Goal: Information Seeking & Learning: Learn about a topic

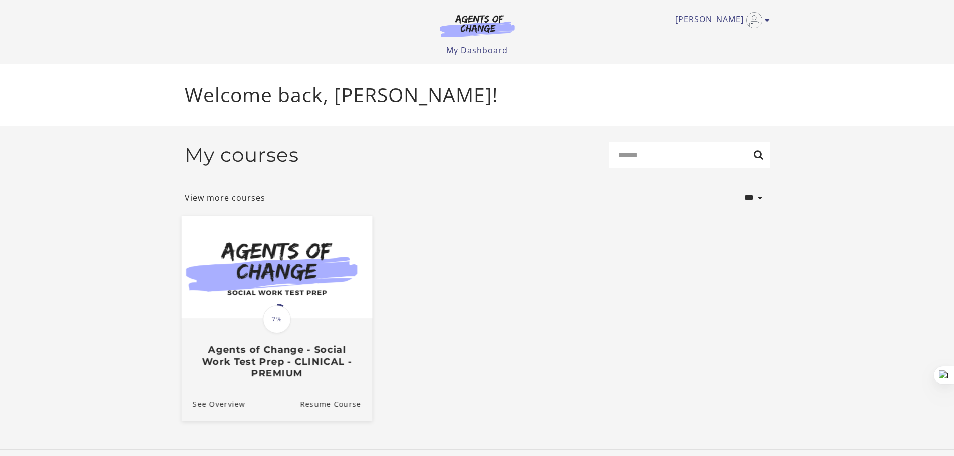
click at [266, 371] on h3 "Agents of Change - Social Work Test Prep - CLINICAL - PREMIUM" at bounding box center [276, 361] width 168 height 35
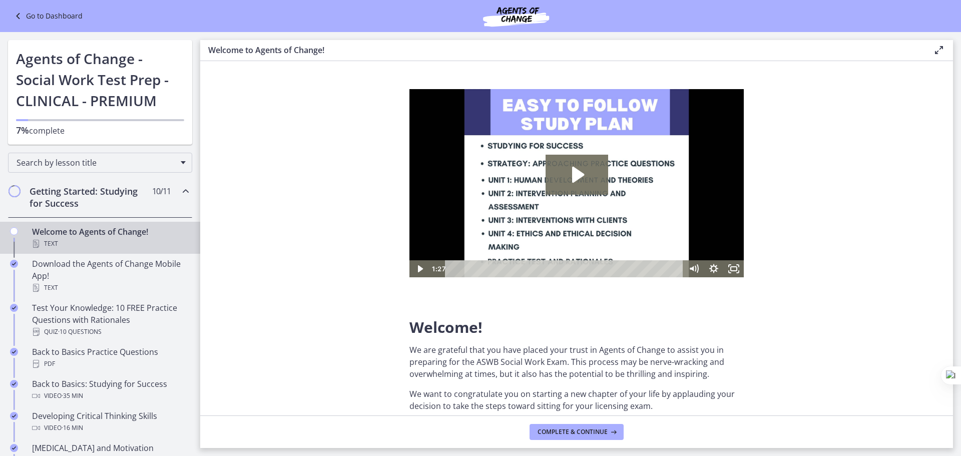
click at [68, 17] on link "Go to Dashboard" at bounding box center [47, 16] width 71 height 12
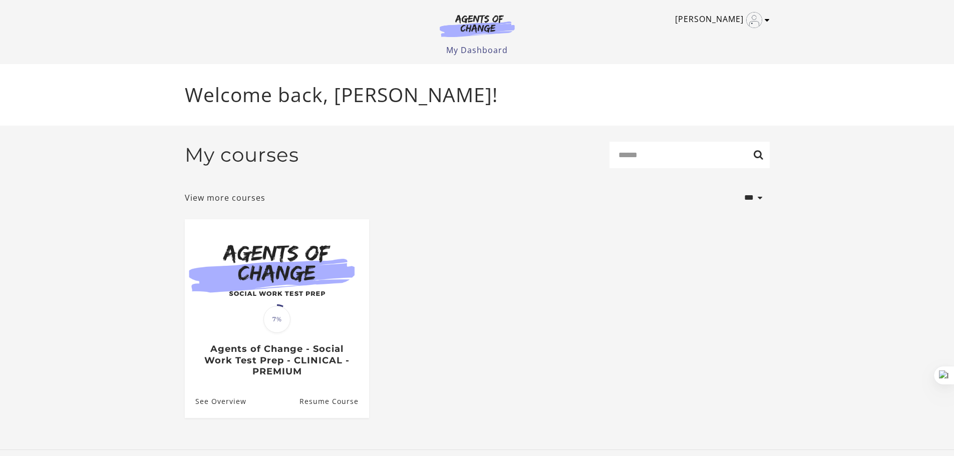
click at [764, 21] on icon "Toggle menu" at bounding box center [766, 20] width 5 height 8
click at [714, 39] on link "My Account" at bounding box center [728, 36] width 88 height 17
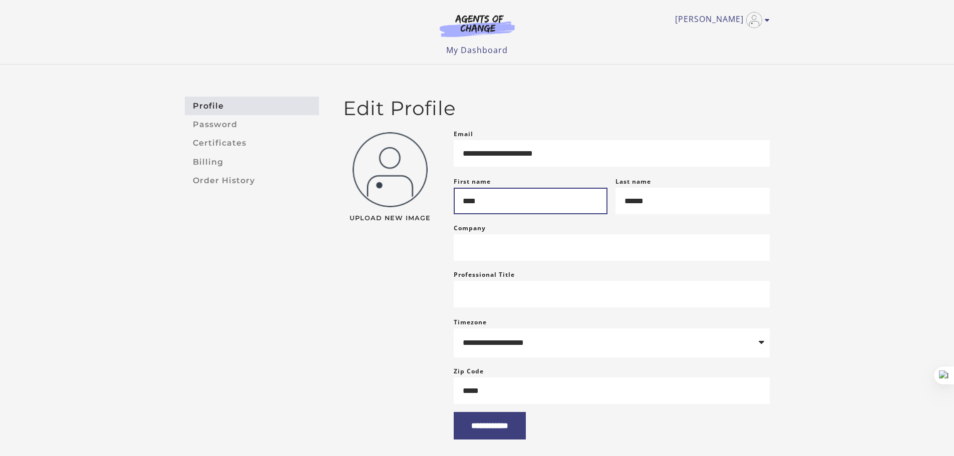
drag, startPoint x: 525, startPoint y: 211, endPoint x: 423, endPoint y: 209, distance: 102.1
click at [423, 209] on div "**********" at bounding box center [556, 283] width 442 height 311
type input "*********"
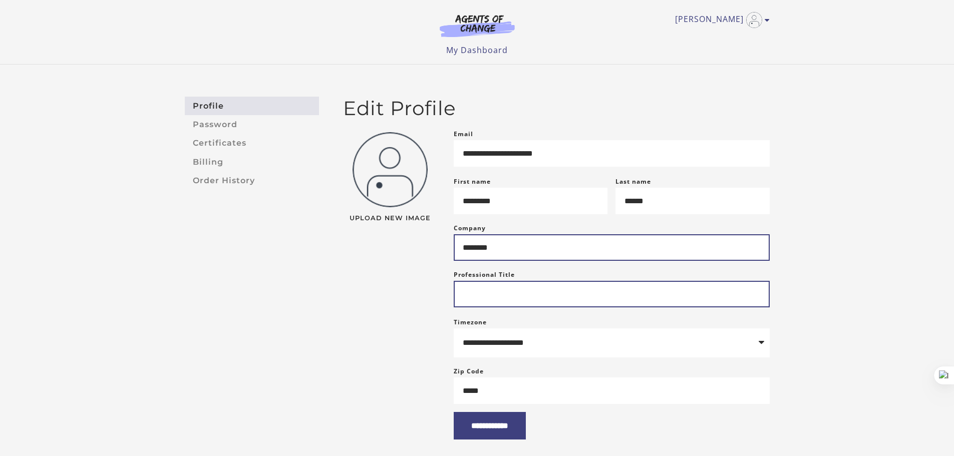
type input "**********"
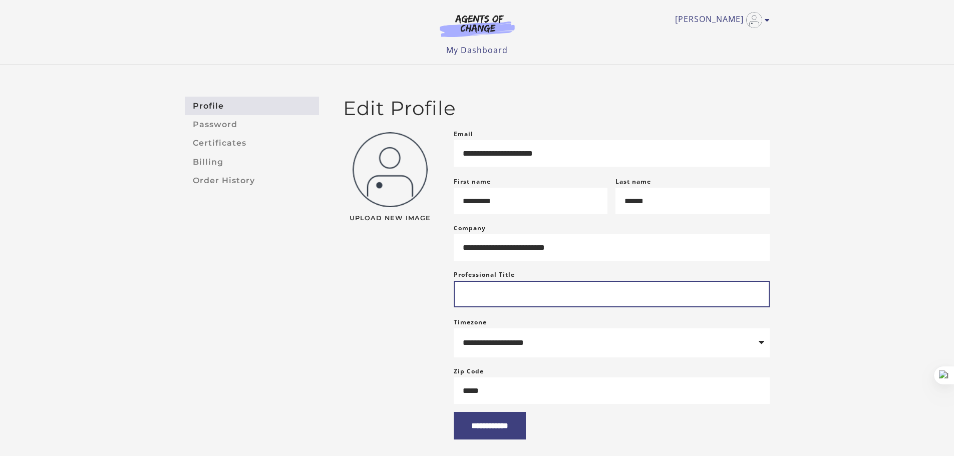
click at [525, 299] on input "Professional Title" at bounding box center [612, 294] width 316 height 27
type input "**********"
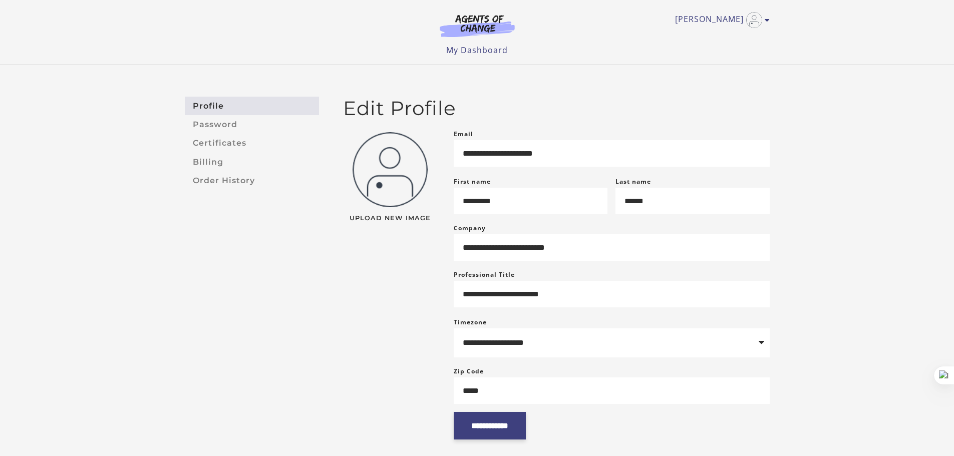
click at [481, 430] on input "**********" at bounding box center [490, 426] width 72 height 28
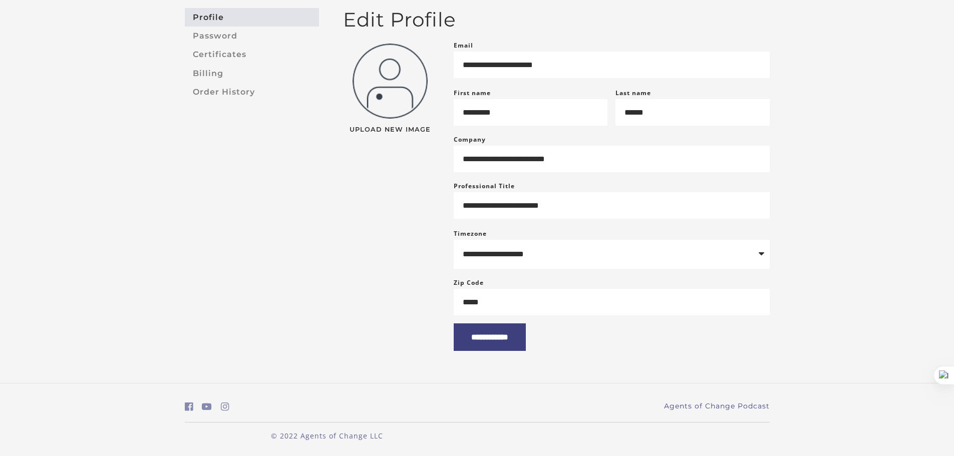
scroll to position [102, 0]
click at [492, 338] on input "**********" at bounding box center [490, 337] width 72 height 28
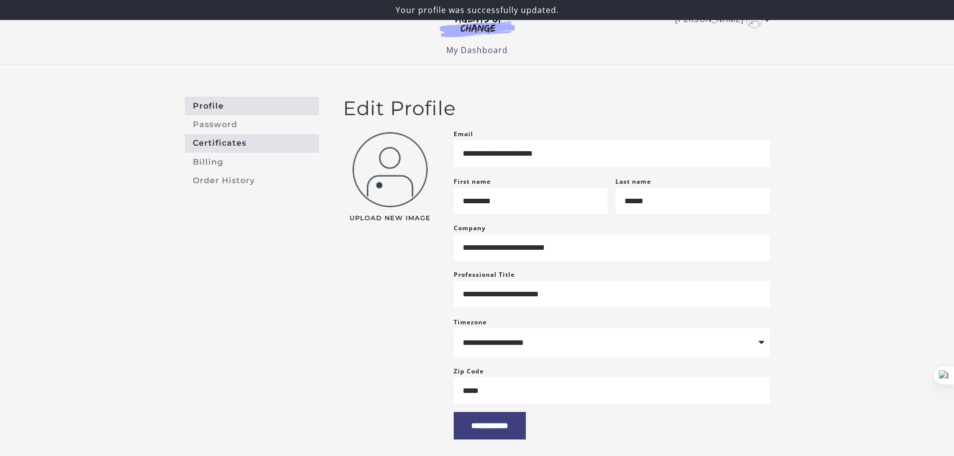
click at [221, 144] on link "Certificates" at bounding box center [252, 143] width 134 height 19
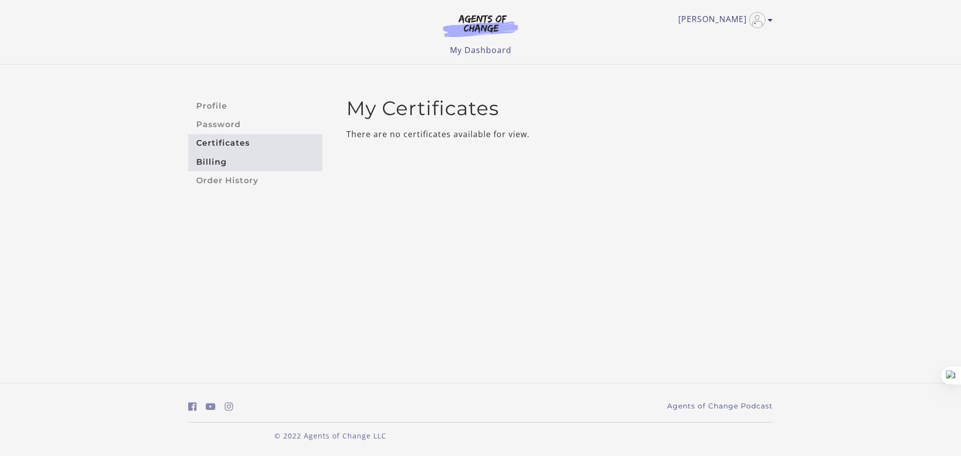
click at [214, 158] on link "Billing" at bounding box center [255, 162] width 134 height 19
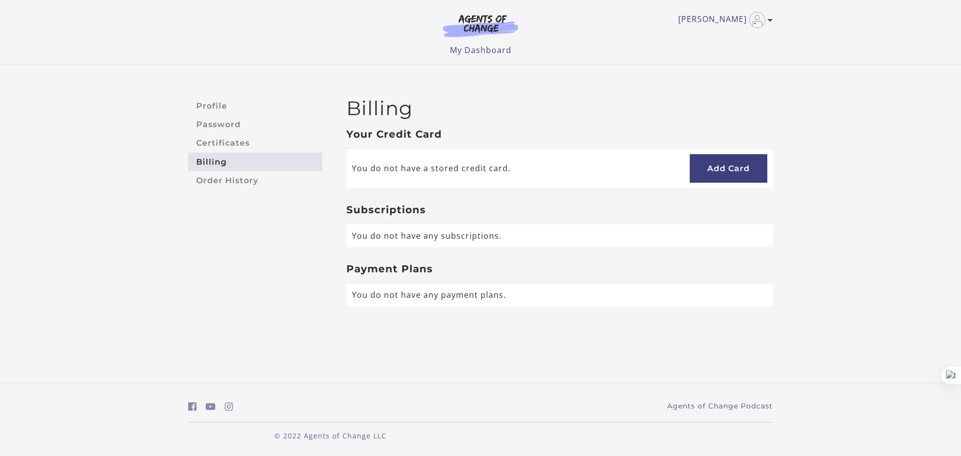
click at [0, 456] on div at bounding box center [0, 456] width 0 height 0
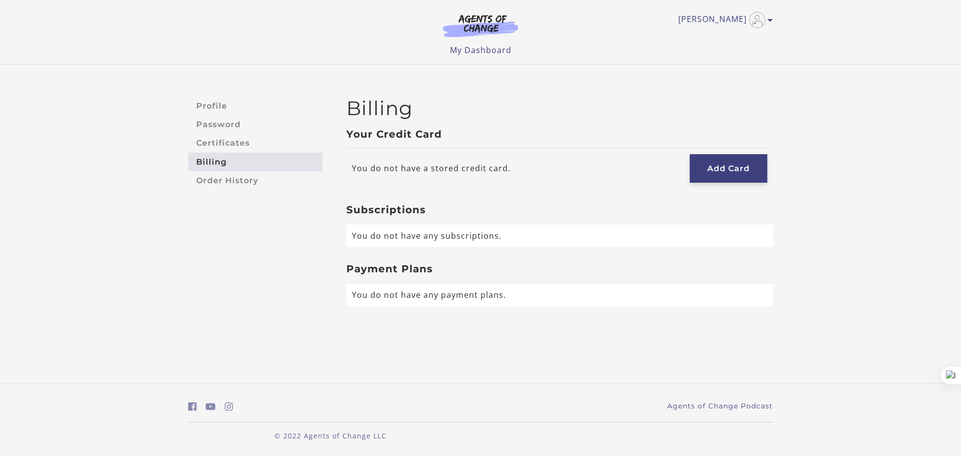
click at [722, 173] on link "Add Card" at bounding box center [729, 168] width 78 height 29
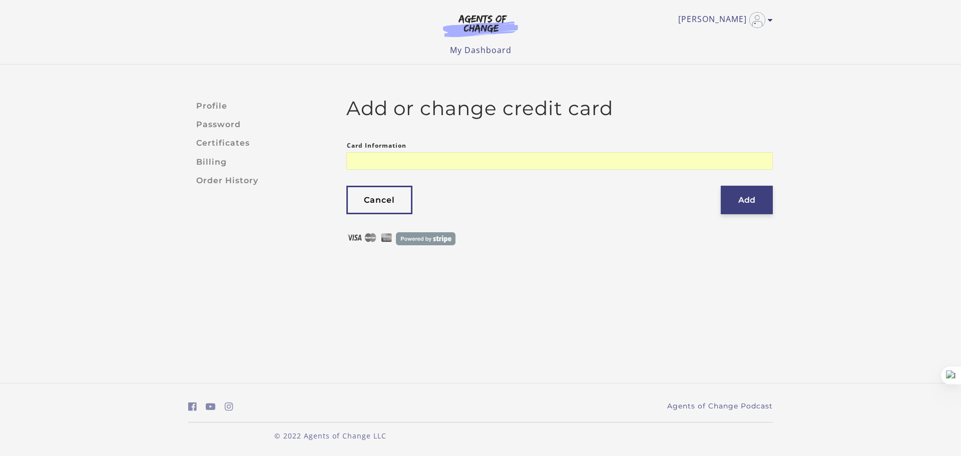
click at [759, 195] on button "Add" at bounding box center [747, 200] width 52 height 29
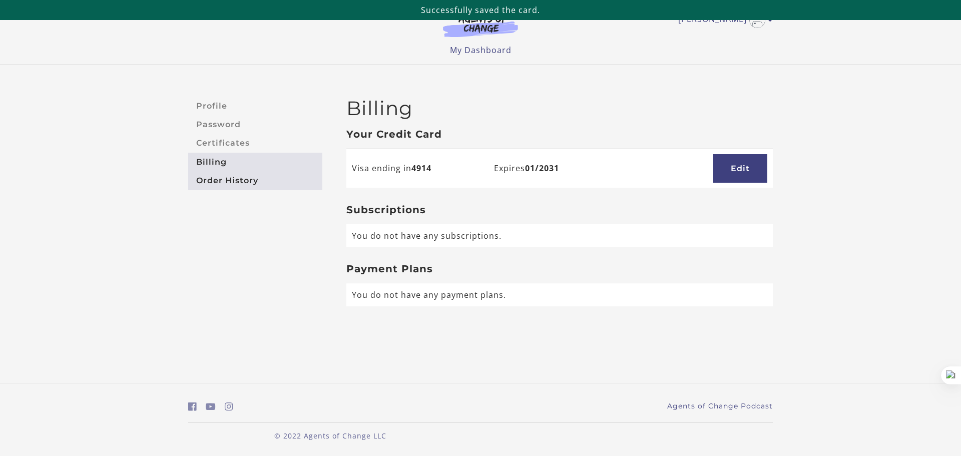
click at [233, 185] on link "Order History" at bounding box center [255, 180] width 134 height 19
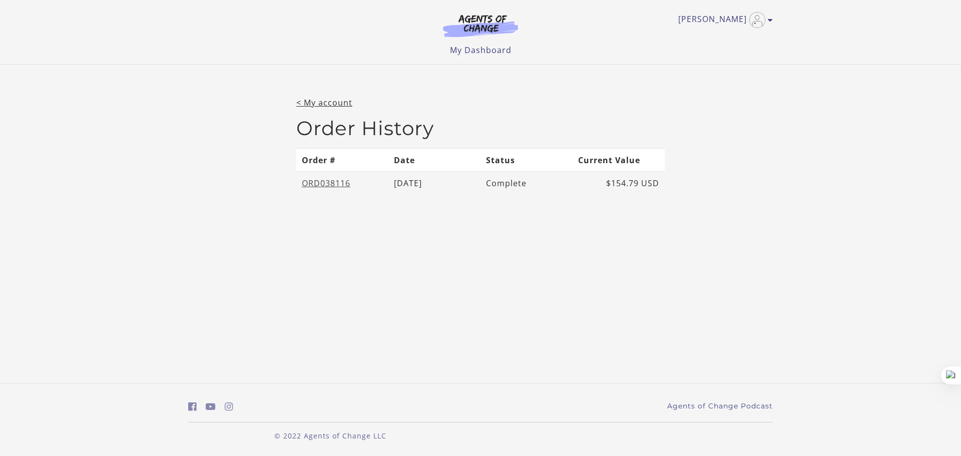
click at [334, 181] on link "ORD038116" at bounding box center [326, 183] width 49 height 11
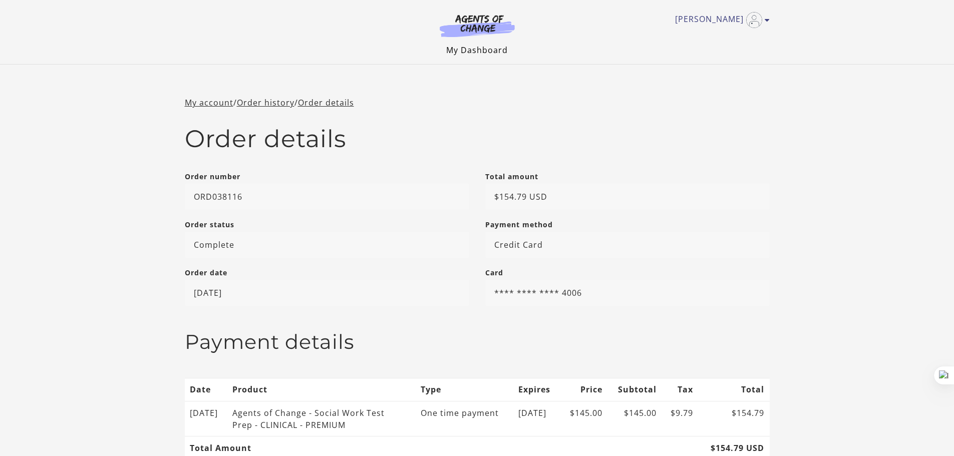
click at [479, 53] on link "My Dashboard" at bounding box center [477, 50] width 62 height 11
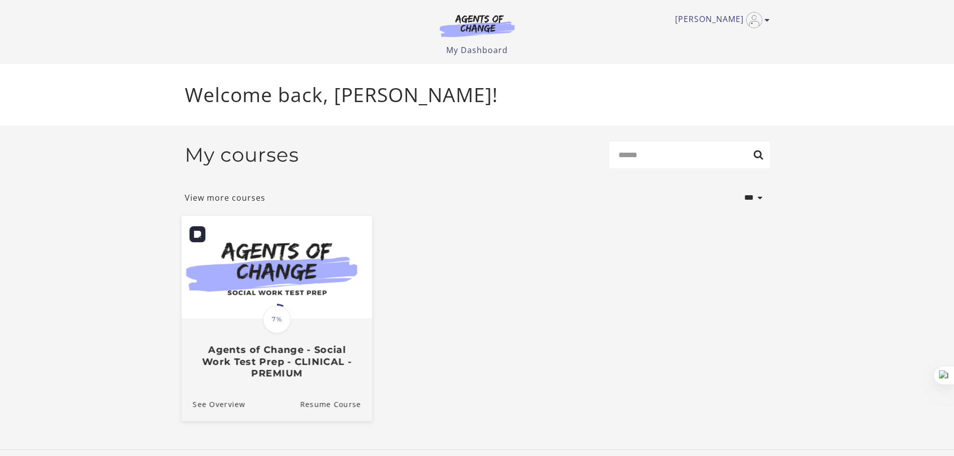
click at [266, 292] on img at bounding box center [276, 267] width 190 height 103
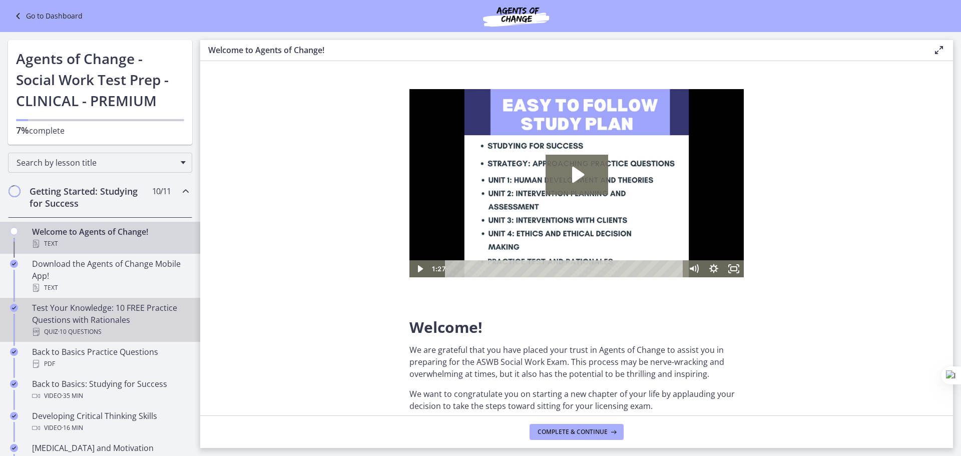
scroll to position [50, 0]
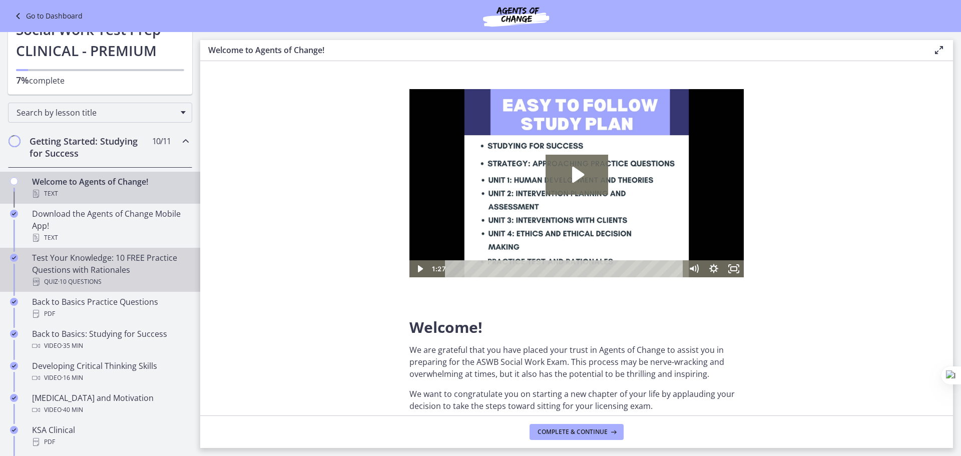
click at [75, 266] on div "Test Your Knowledge: 10 FREE Practice Questions with Rationales Quiz · 10 Quest…" at bounding box center [110, 270] width 156 height 36
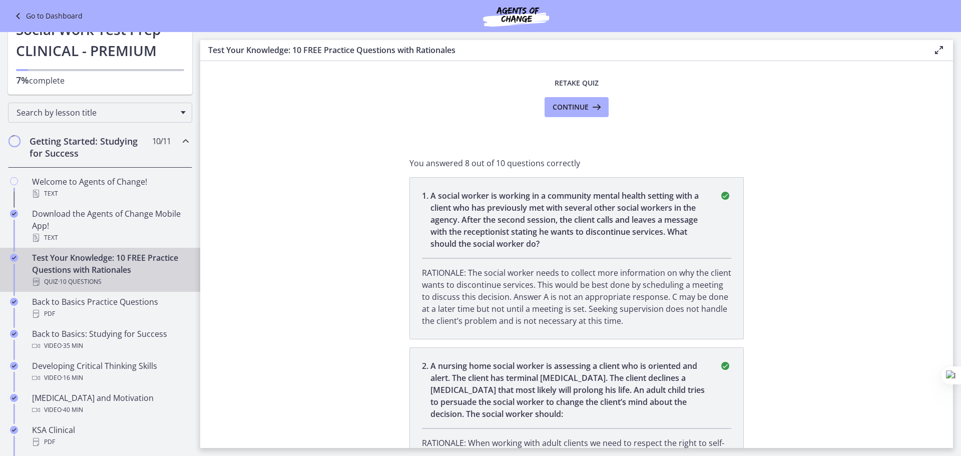
scroll to position [150, 0]
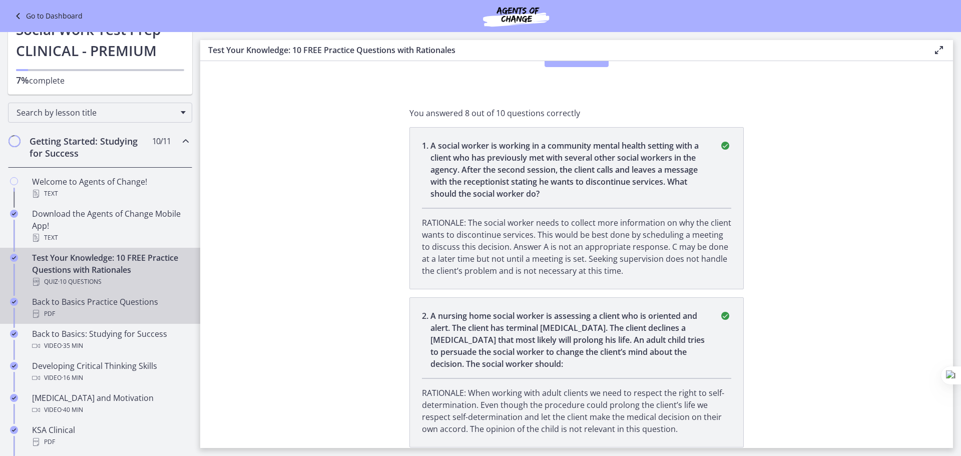
click at [69, 308] on div "PDF" at bounding box center [110, 314] width 156 height 12
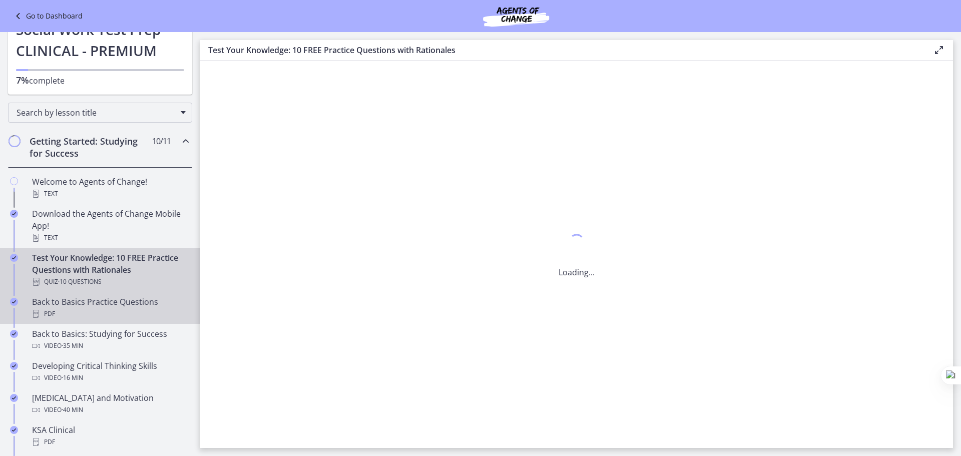
scroll to position [0, 0]
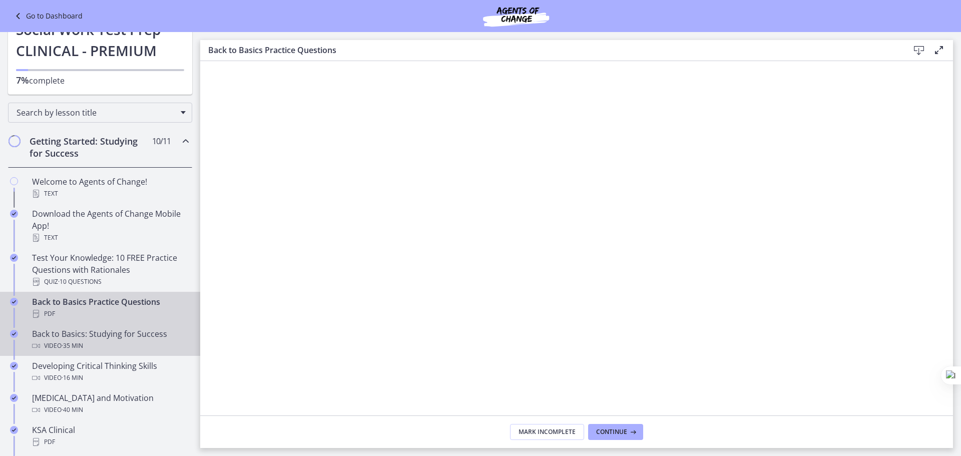
click at [91, 335] on div "Back to Basics: Studying for Success Video · 35 min" at bounding box center [110, 340] width 156 height 24
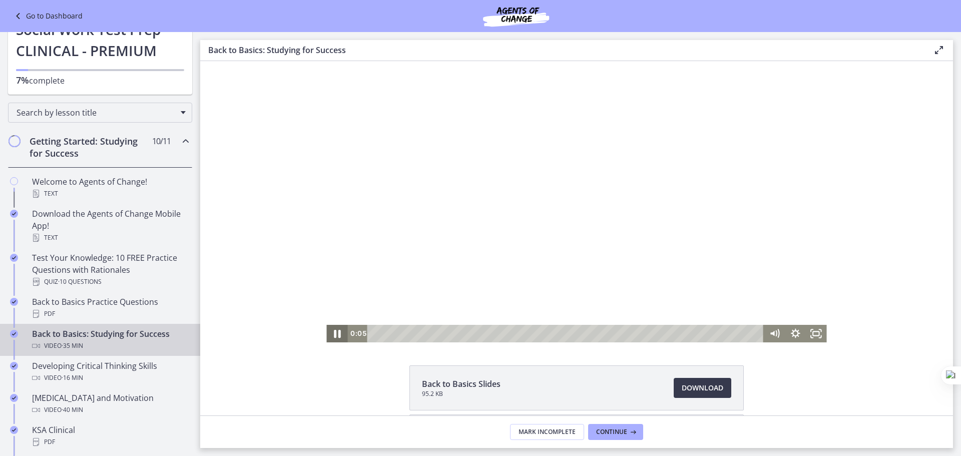
click at [330, 333] on icon "Pause" at bounding box center [336, 333] width 25 height 21
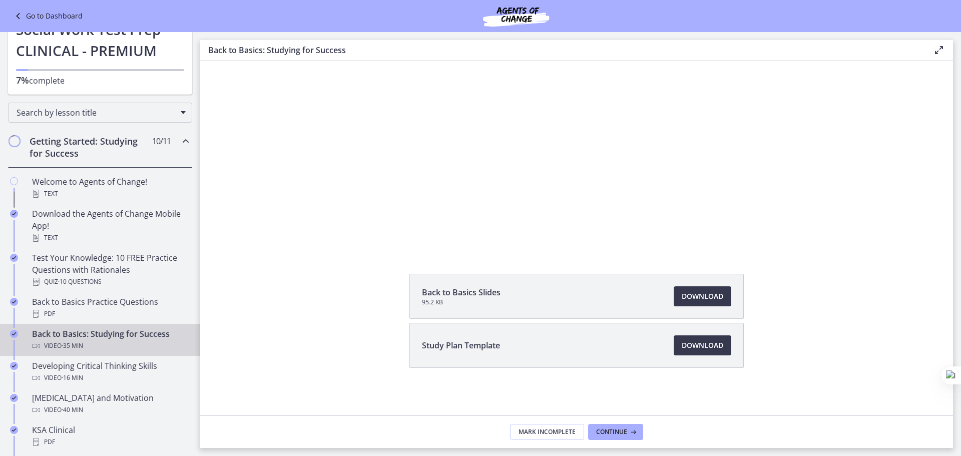
scroll to position [92, 0]
click at [692, 341] on span "Download Opens in a new window" at bounding box center [703, 345] width 42 height 12
click at [708, 291] on span "Download Opens in a new window" at bounding box center [703, 296] width 42 height 12
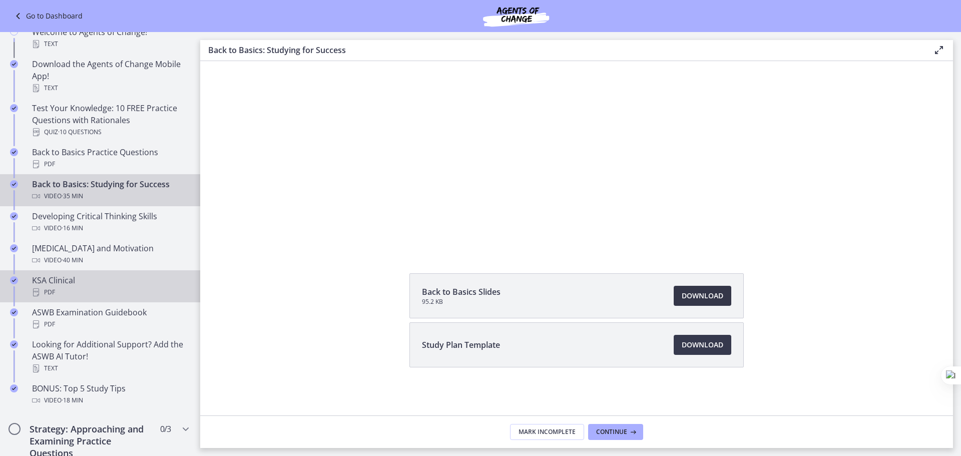
scroll to position [200, 0]
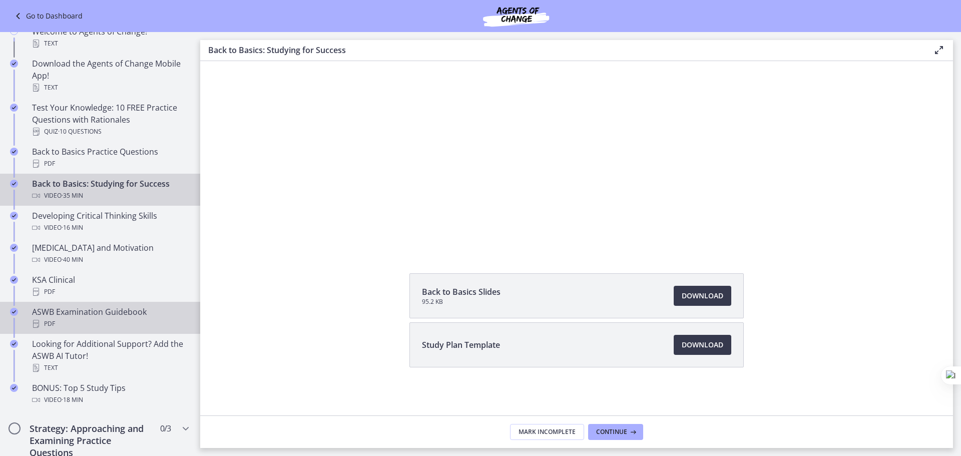
click at [111, 329] on div "PDF" at bounding box center [110, 324] width 156 height 12
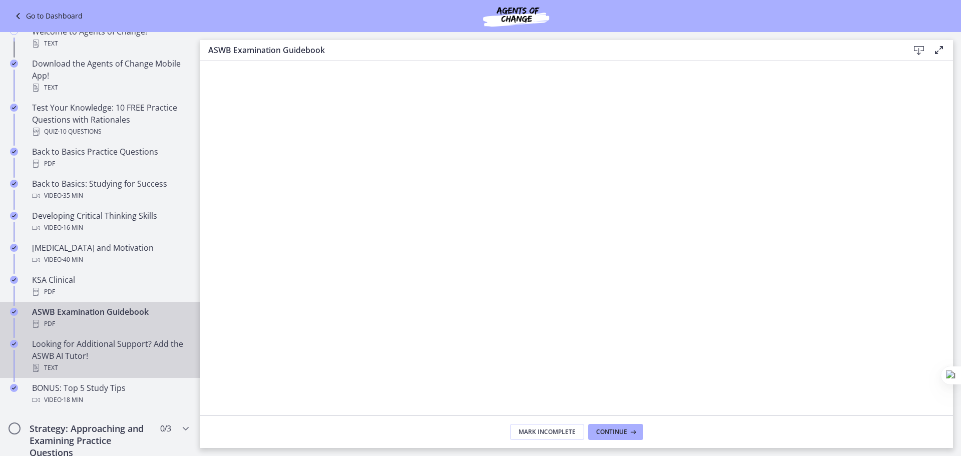
click at [119, 346] on div "Looking for Additional Support? Add the ASWB AI Tutor! Text" at bounding box center [110, 356] width 156 height 36
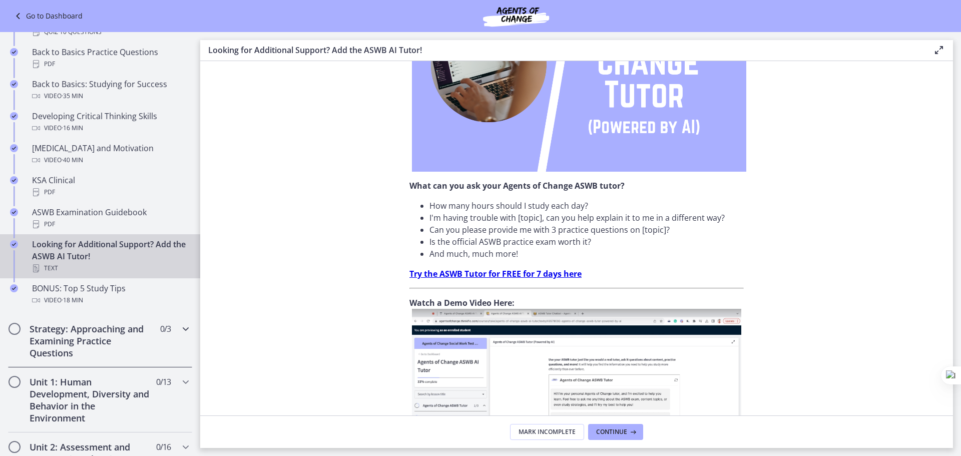
scroll to position [300, 0]
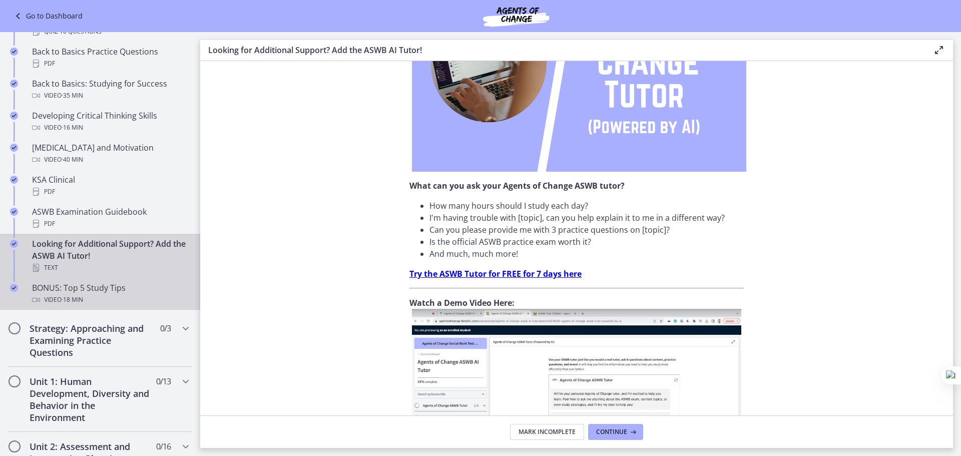
click at [70, 300] on span "· 18 min" at bounding box center [73, 300] width 22 height 12
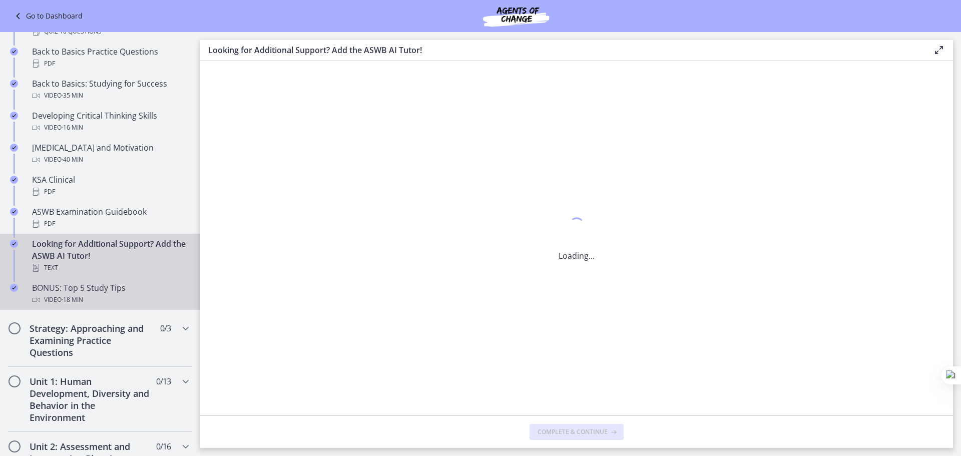
scroll to position [0, 0]
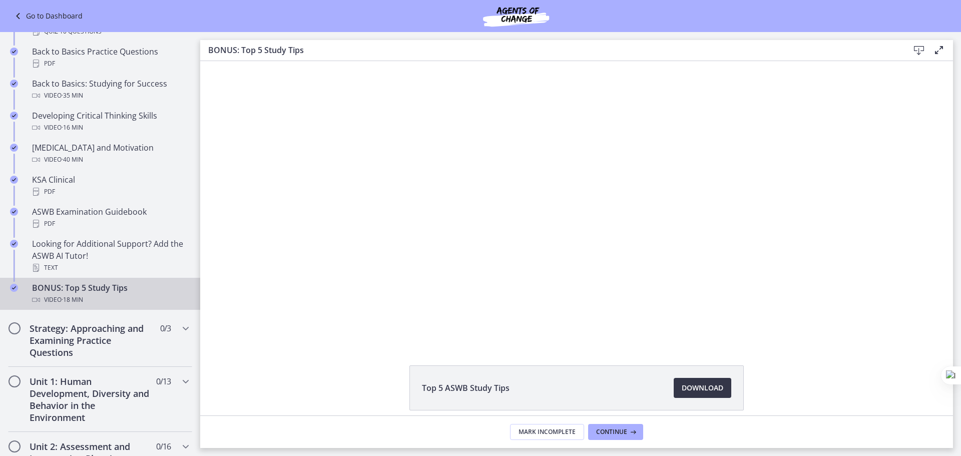
click at [708, 384] on span "Download Opens in a new window" at bounding box center [703, 388] width 42 height 12
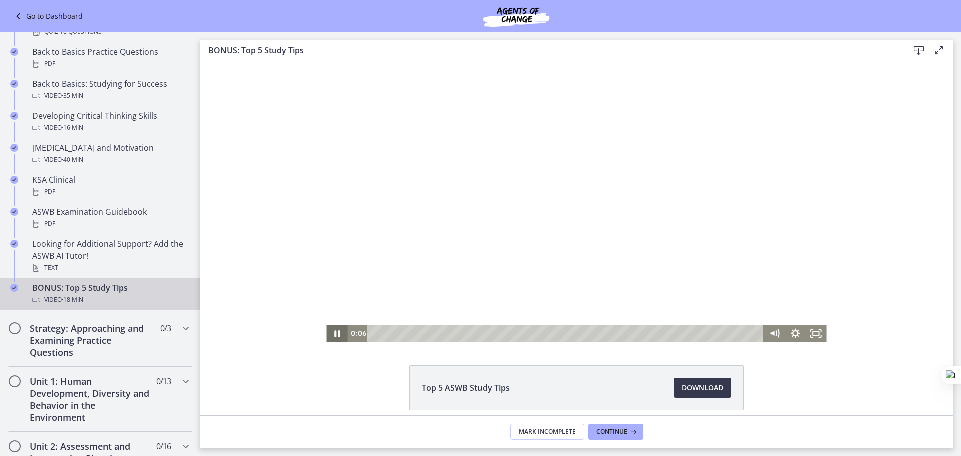
click at [333, 334] on icon "Pause" at bounding box center [336, 334] width 21 height 18
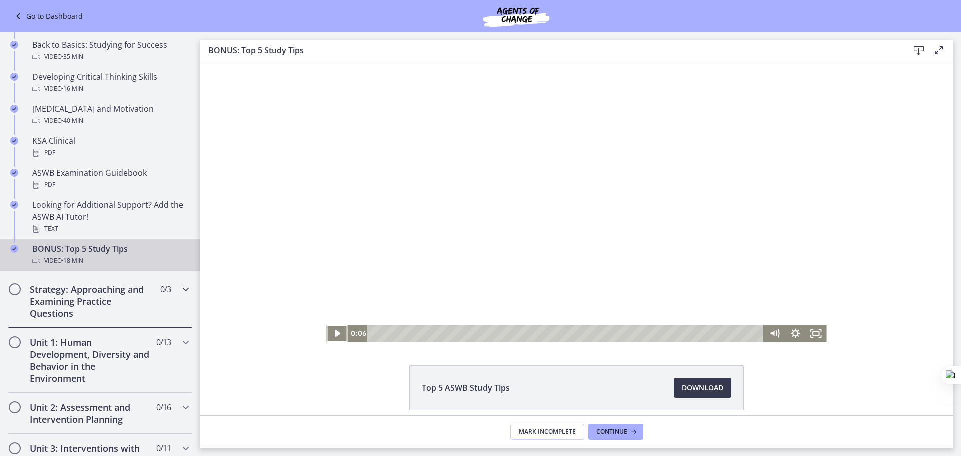
scroll to position [350, 0]
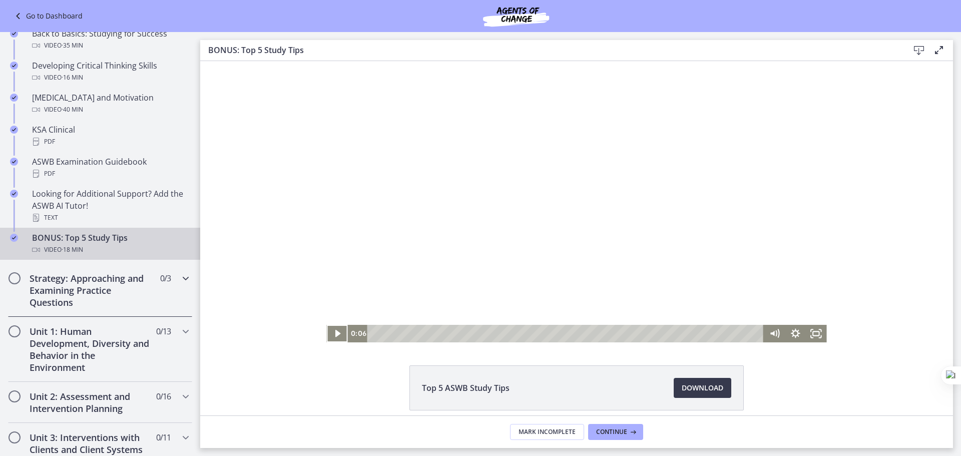
click at [34, 284] on h2 "Strategy: Approaching and Examining Practice Questions" at bounding box center [91, 290] width 122 height 36
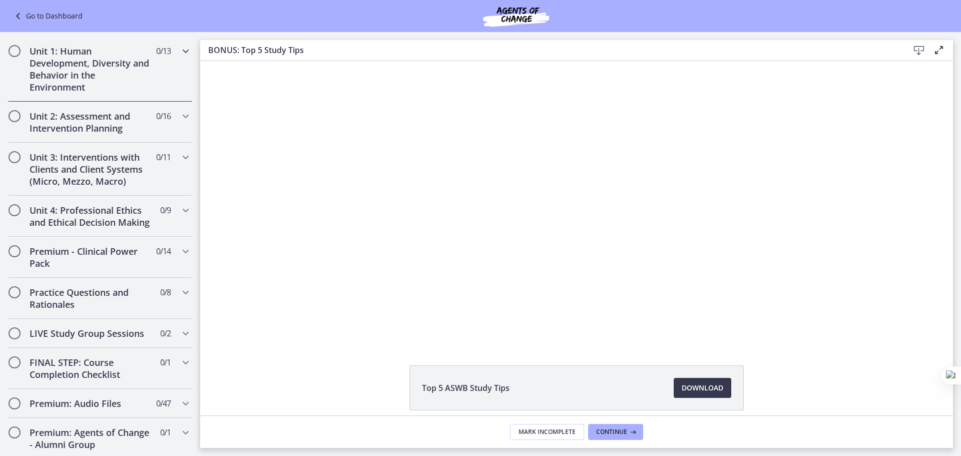
click at [89, 79] on h2 "Unit 1: Human Development, Diversity and Behavior in the Environment" at bounding box center [91, 69] width 122 height 48
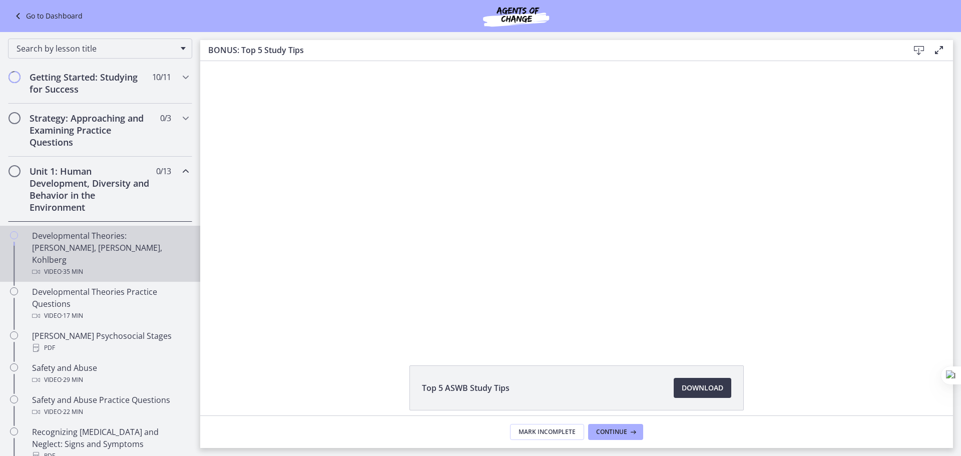
scroll to position [50, 0]
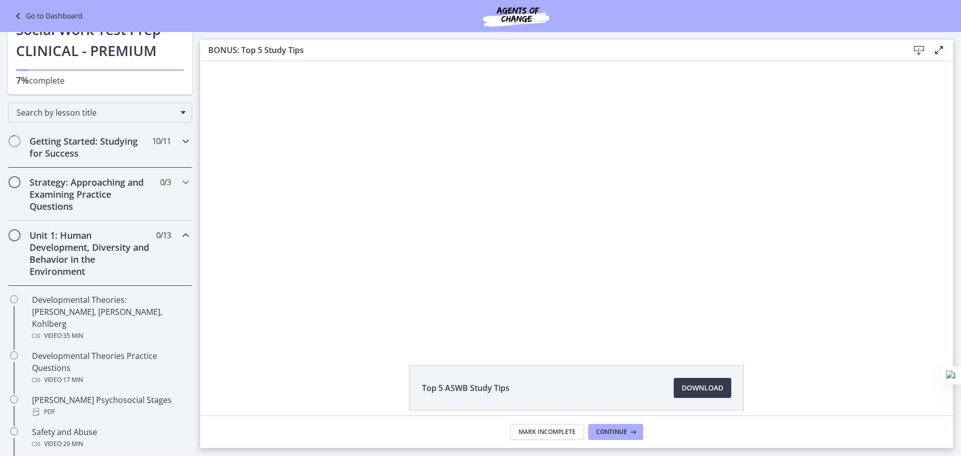
click at [53, 143] on h2 "Getting Started: Studying for Success" at bounding box center [91, 147] width 122 height 24
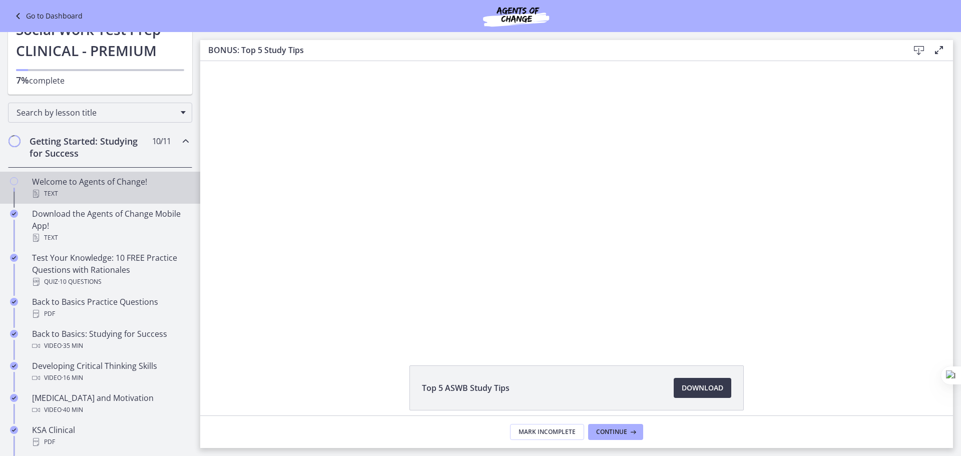
click at [51, 186] on div "Welcome to Agents of Change! Text" at bounding box center [110, 188] width 156 height 24
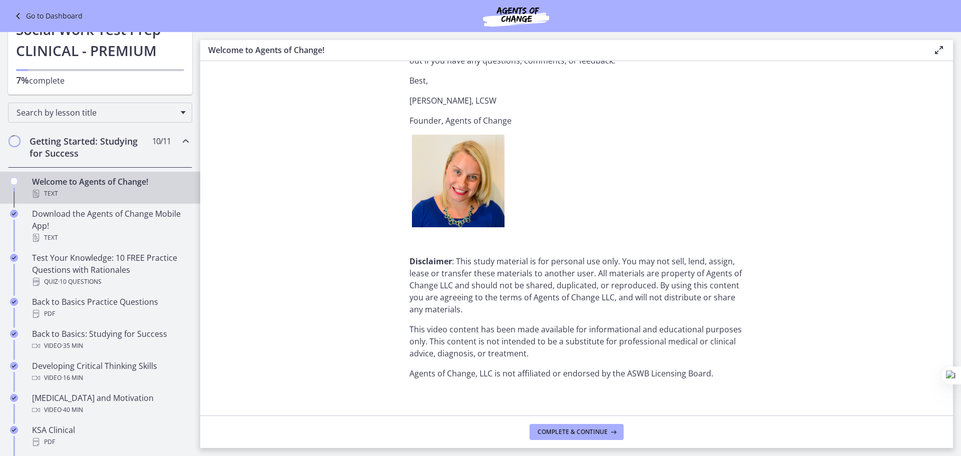
scroll to position [1205, 0]
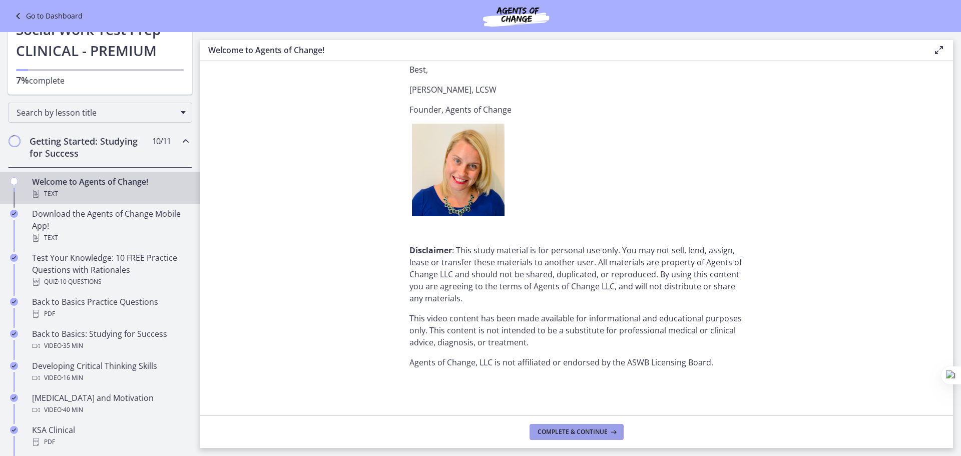
click at [594, 433] on span "Complete & continue" at bounding box center [573, 432] width 70 height 8
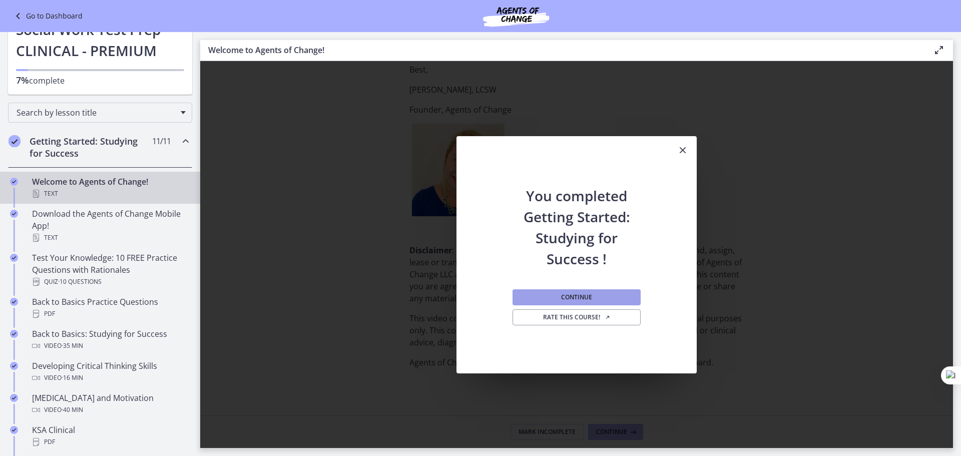
click at [568, 293] on span "Continue" at bounding box center [576, 297] width 31 height 8
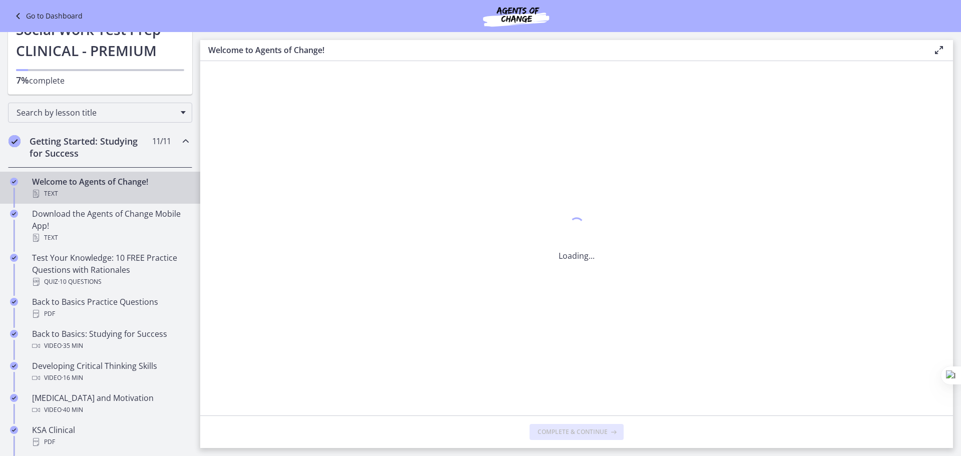
scroll to position [0, 0]
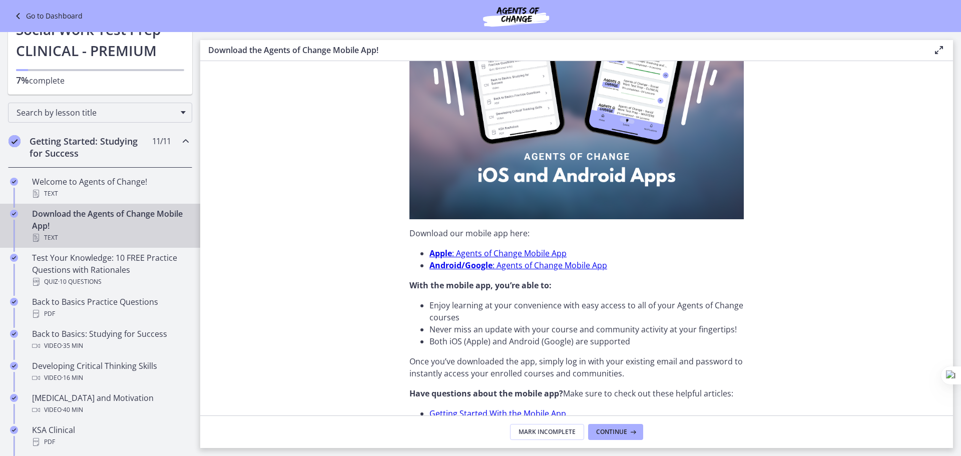
scroll to position [200, 0]
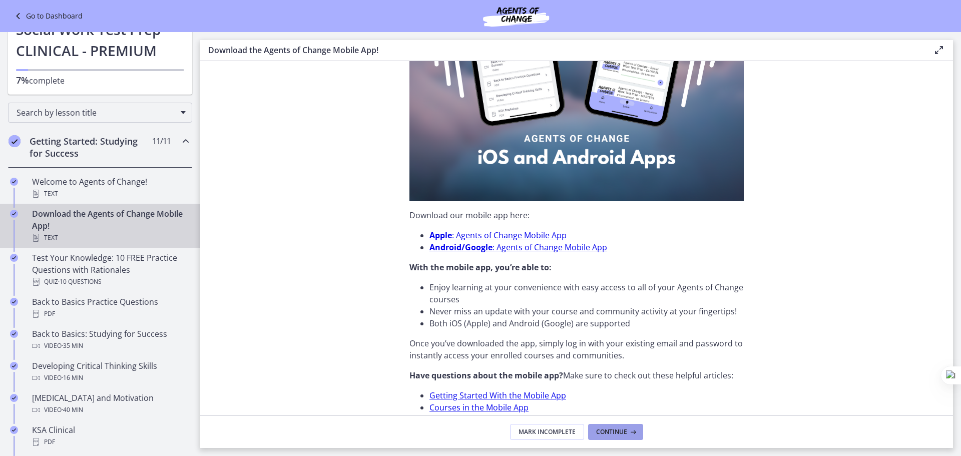
click at [624, 437] on button "Continue" at bounding box center [615, 432] width 55 height 16
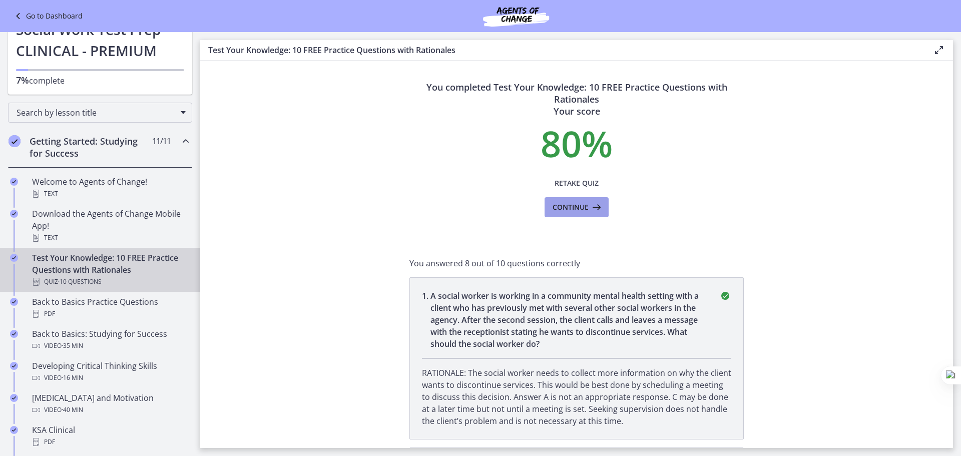
click at [561, 208] on span "Continue" at bounding box center [571, 207] width 36 height 12
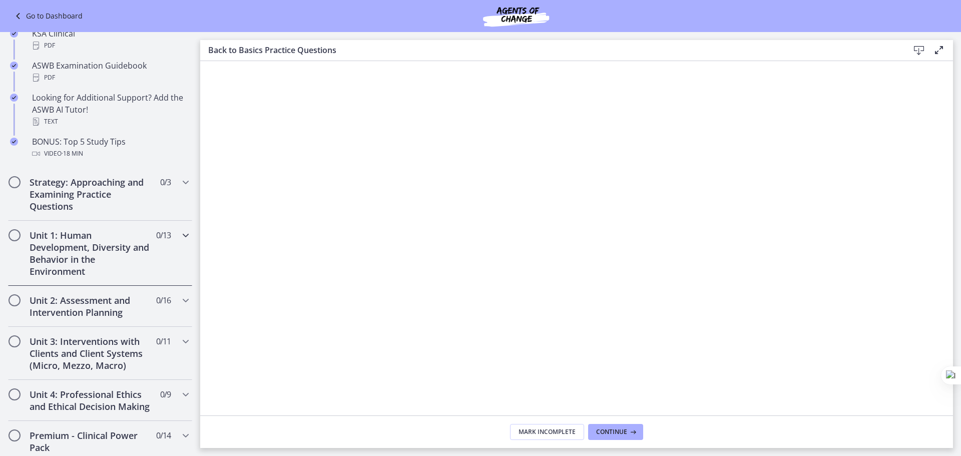
scroll to position [450, 0]
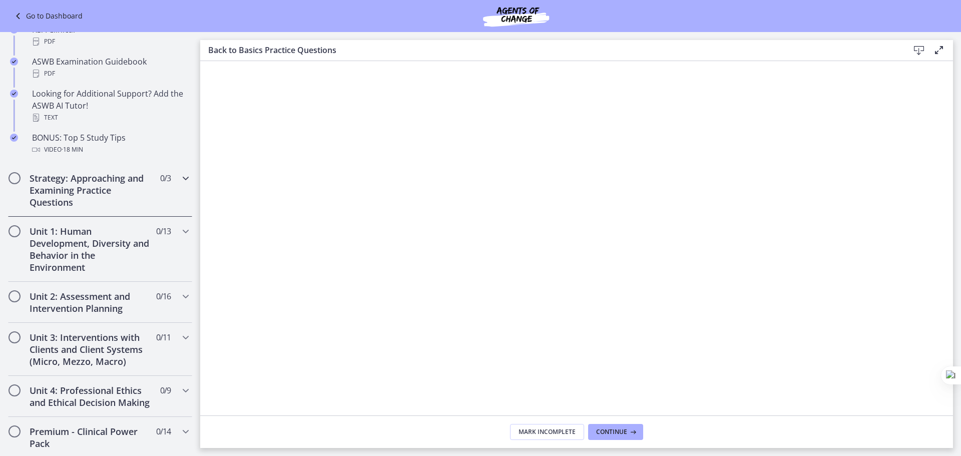
click at [62, 188] on h2 "Strategy: Approaching and Examining Practice Questions" at bounding box center [91, 190] width 122 height 36
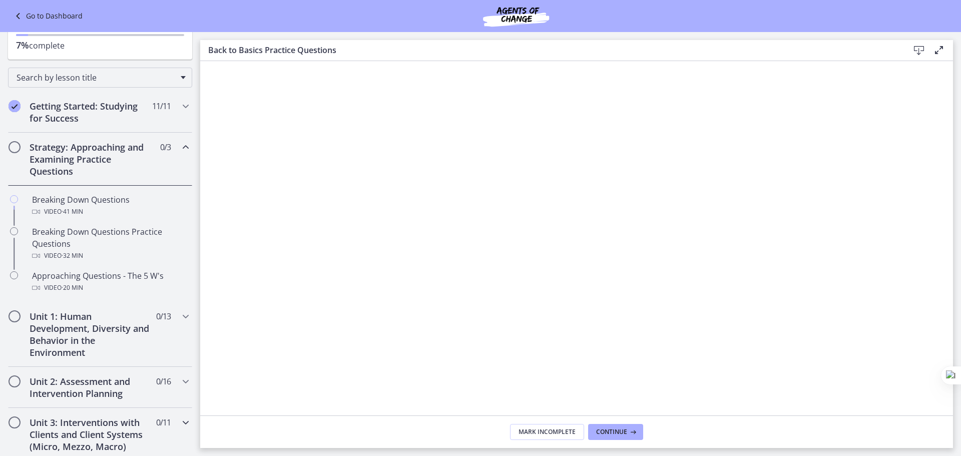
scroll to position [48, 0]
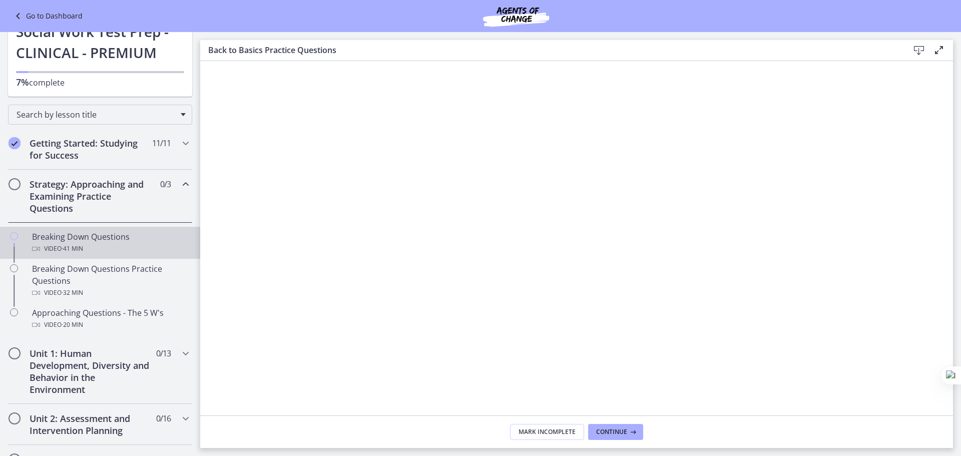
click at [41, 246] on div "Video · 41 min" at bounding box center [110, 249] width 156 height 12
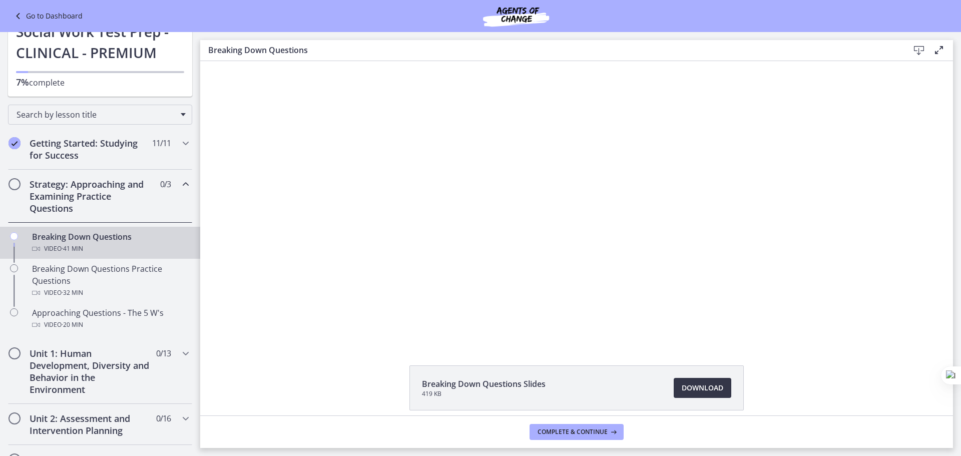
click at [700, 392] on span "Download Opens in a new window" at bounding box center [703, 388] width 42 height 12
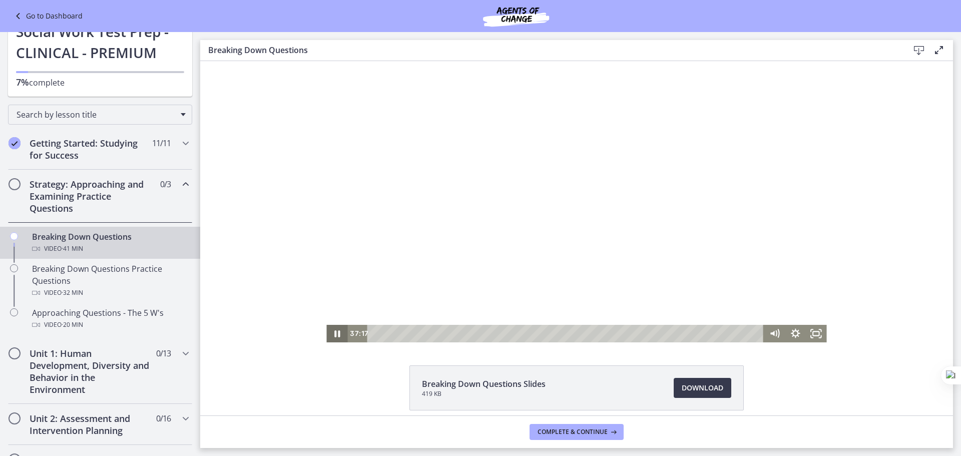
click at [330, 333] on icon "Pause" at bounding box center [336, 334] width 21 height 18
drag, startPoint x: 719, startPoint y: 333, endPoint x: 350, endPoint y: 330, distance: 369.4
click at [350, 330] on div "0:00 0:00" at bounding box center [555, 334] width 417 height 18
click at [335, 335] on icon "Play Video" at bounding box center [338, 334] width 6 height 8
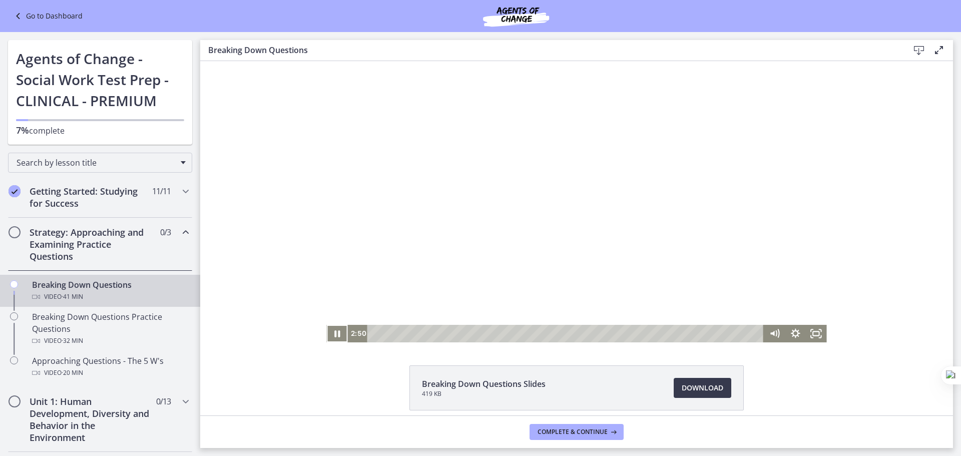
scroll to position [48, 0]
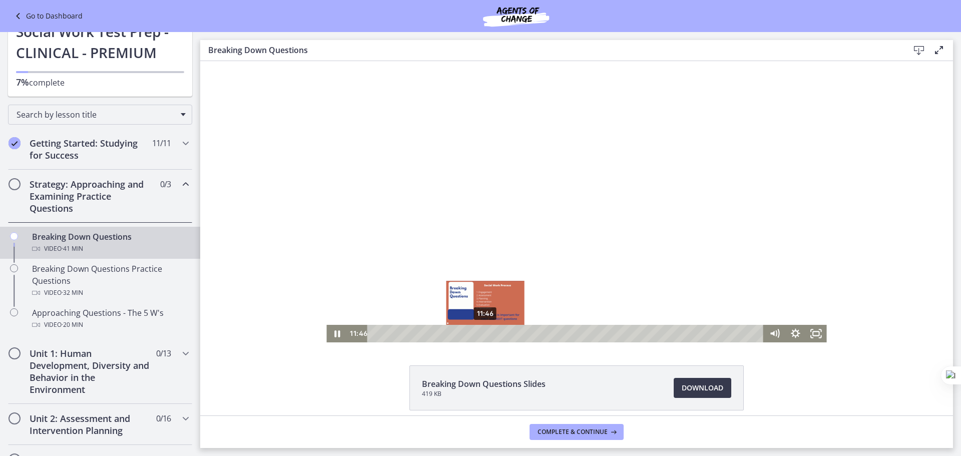
drag, startPoint x: 487, startPoint y: 333, endPoint x: 482, endPoint y: 334, distance: 5.0
click at [482, 334] on div "Playbar" at bounding box center [485, 334] width 6 height 6
click at [486, 333] on div "12:15" at bounding box center [567, 334] width 384 height 18
click at [487, 333] on div "Playbar" at bounding box center [490, 334] width 6 height 6
click at [478, 334] on div "11:23" at bounding box center [567, 334] width 384 height 18
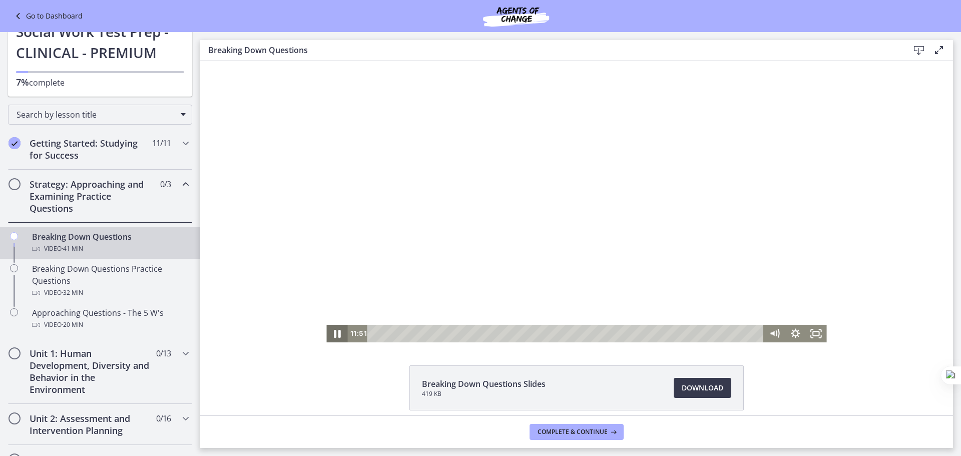
click at [333, 332] on icon "Pause" at bounding box center [336, 333] width 25 height 21
click at [335, 332] on icon "Play Video" at bounding box center [338, 334] width 6 height 8
click at [334, 332] on icon "Pause" at bounding box center [337, 333] width 6 height 7
click at [335, 332] on icon "Play Video" at bounding box center [338, 333] width 7 height 9
click at [333, 332] on icon "Pause" at bounding box center [336, 334] width 21 height 18
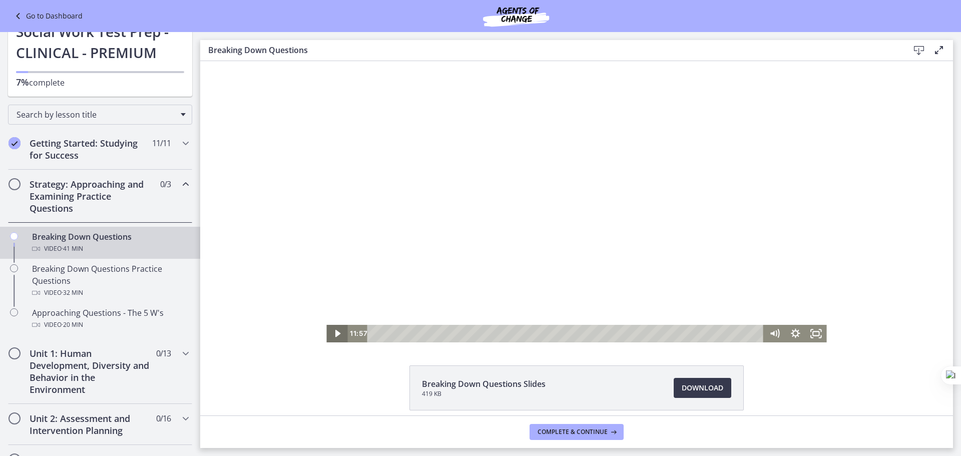
click at [335, 331] on icon "Play Video" at bounding box center [338, 334] width 6 height 8
click at [334, 333] on icon "Pause" at bounding box center [337, 333] width 6 height 7
click at [335, 334] on icon "Play Video" at bounding box center [338, 334] width 6 height 8
click at [334, 334] on icon "Pause" at bounding box center [336, 334] width 21 height 18
click at [335, 334] on icon "Play Video" at bounding box center [338, 334] width 6 height 8
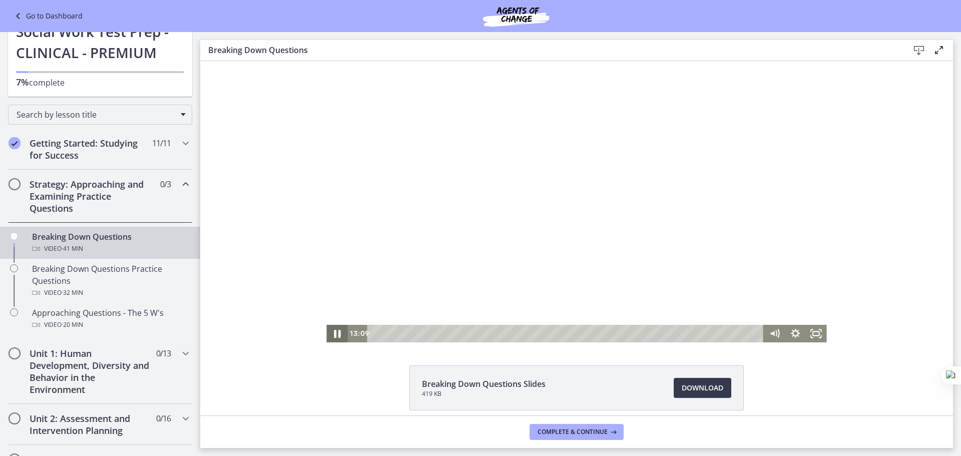
click at [334, 334] on icon "Pause" at bounding box center [336, 333] width 25 height 21
click at [335, 334] on icon "Play Video" at bounding box center [338, 334] width 6 height 8
click at [334, 333] on icon "Pause" at bounding box center [337, 334] width 7 height 8
click at [505, 334] on div "Playbar" at bounding box center [508, 334] width 6 height 6
click at [335, 333] on icon "Play Video" at bounding box center [338, 334] width 6 height 8
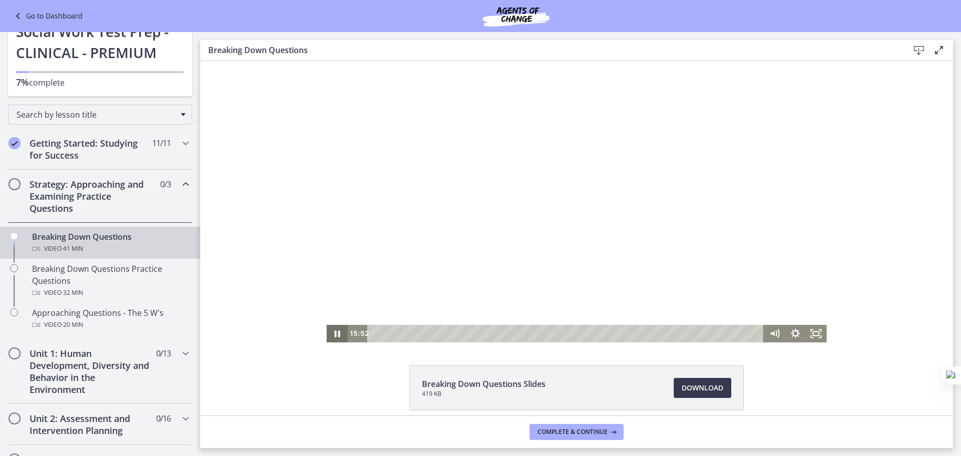
click at [335, 331] on icon "Pause" at bounding box center [336, 334] width 21 height 18
click at [335, 331] on icon "Play Video" at bounding box center [337, 334] width 21 height 18
click at [544, 335] on div "Playbar" at bounding box center [547, 334] width 6 height 6
click at [333, 334] on icon "Pause" at bounding box center [336, 334] width 21 height 18
click at [335, 331] on icon "Play Video" at bounding box center [338, 333] width 7 height 9
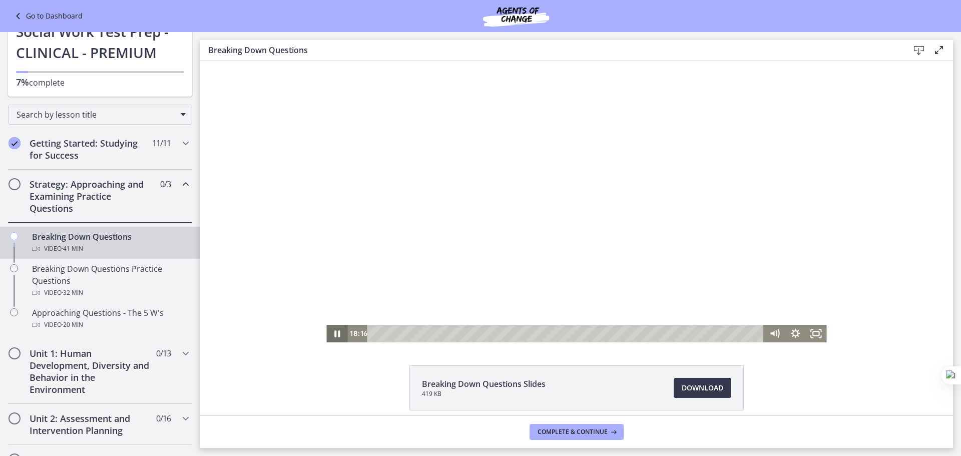
click at [333, 331] on icon "Pause" at bounding box center [336, 334] width 21 height 18
click at [335, 331] on icon "Play Video" at bounding box center [338, 334] width 6 height 8
click at [330, 331] on icon "Pause" at bounding box center [336, 334] width 21 height 18
